Goal: Information Seeking & Learning: Learn about a topic

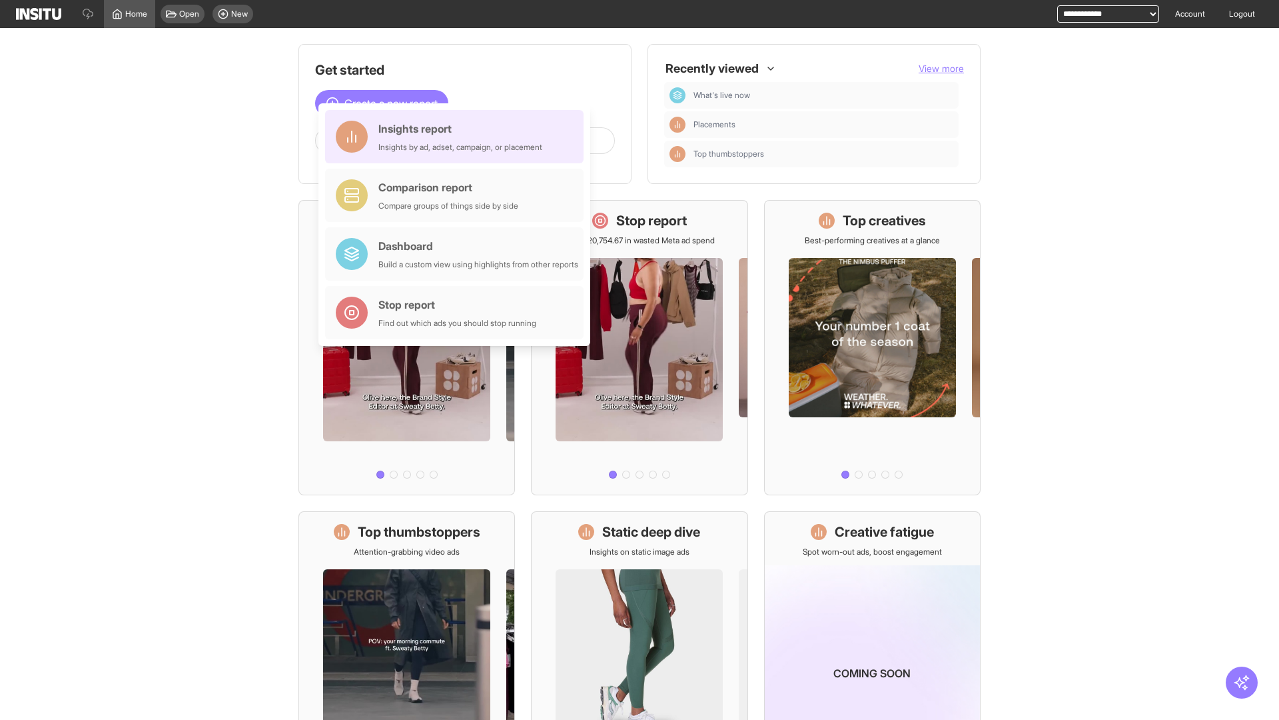
click at [458, 137] on div "Insights report Insights by ad, adset, campaign, or placement" at bounding box center [460, 137] width 164 height 32
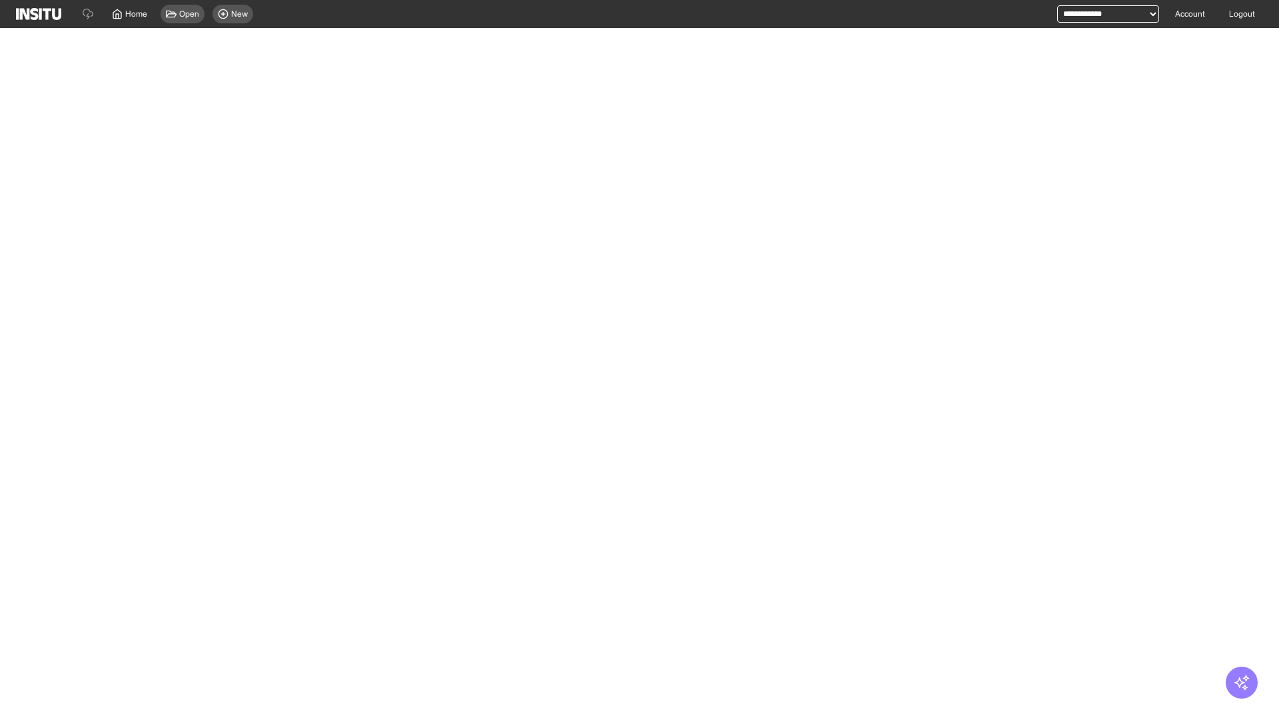
select select "**"
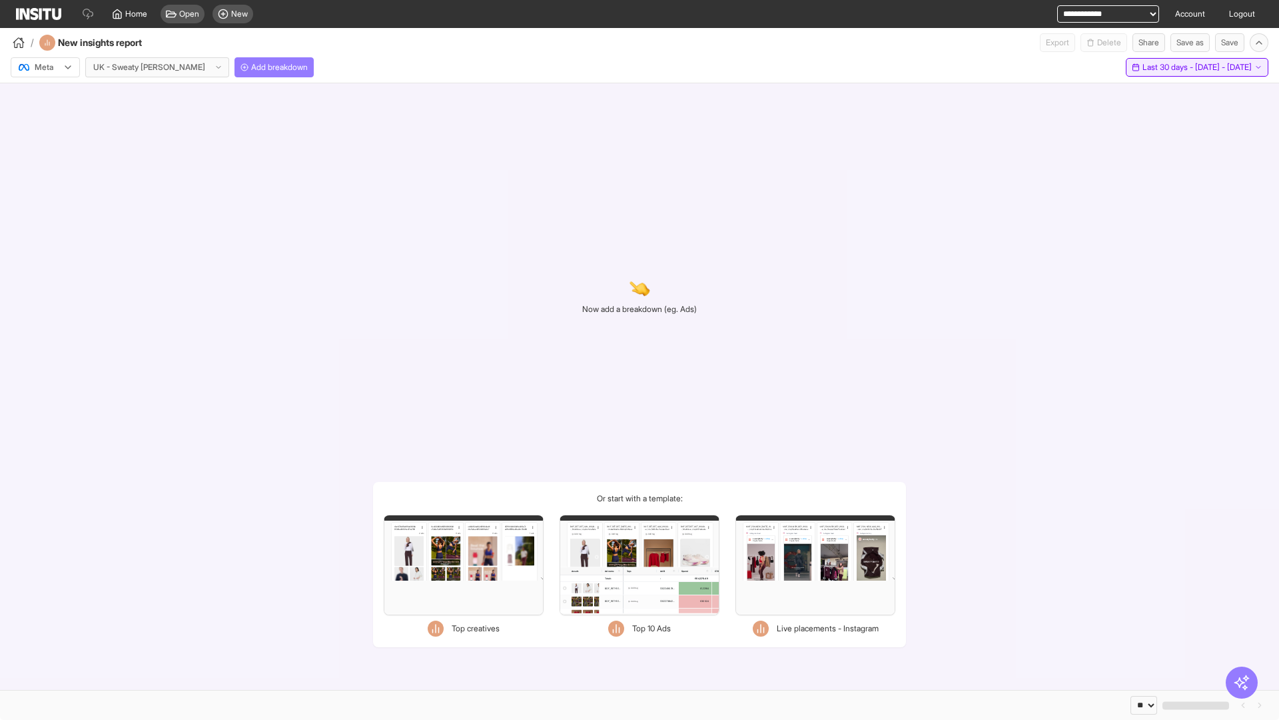
click at [1167, 67] on span "Last 30 days - [DATE] - [DATE]" at bounding box center [1197, 67] width 109 height 11
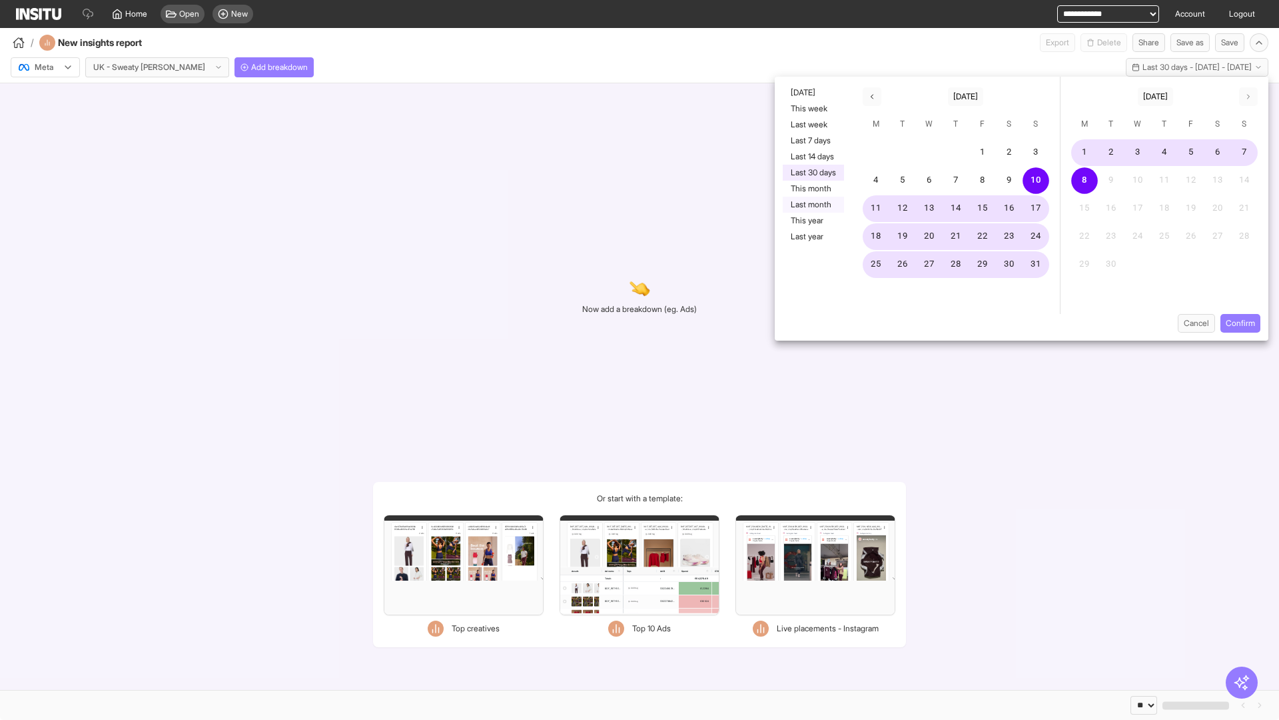
click at [812, 205] on button "Last month" at bounding box center [813, 205] width 61 height 16
